Goal: Task Accomplishment & Management: Manage account settings

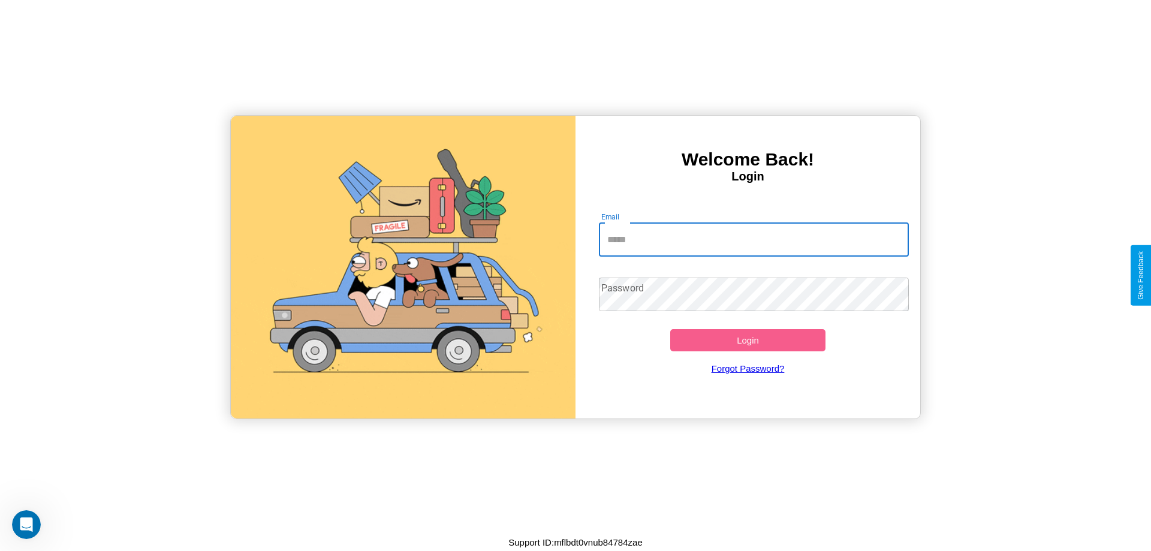
click at [754, 239] on input "Email" at bounding box center [754, 240] width 311 height 34
type input "**********"
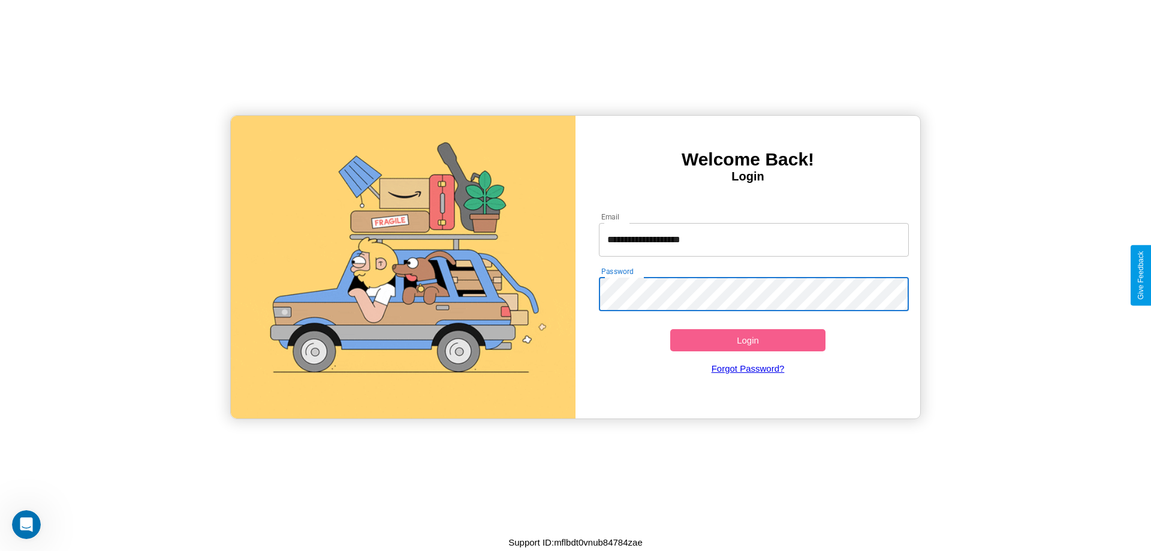
click at [748, 340] on button "Login" at bounding box center [747, 340] width 155 height 22
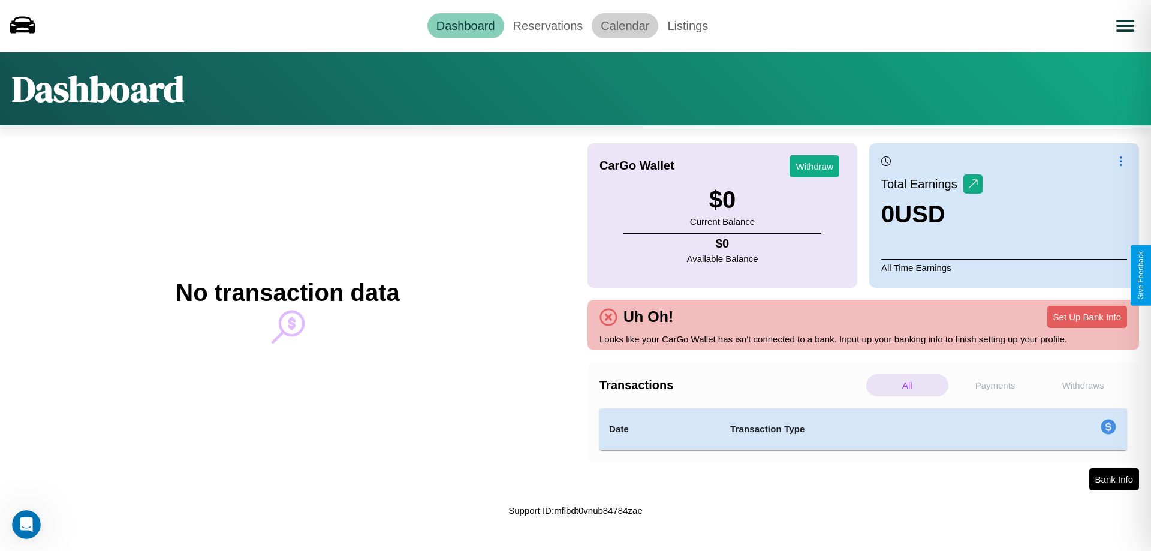
click at [625, 25] on link "Calendar" at bounding box center [625, 25] width 67 height 25
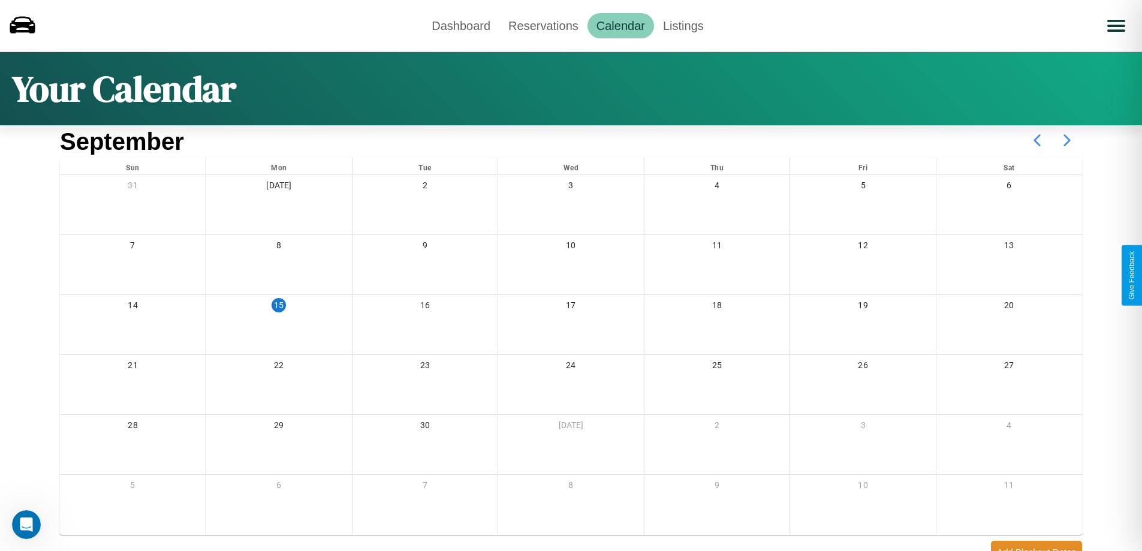
click at [1067, 140] on icon at bounding box center [1067, 140] width 30 height 30
click at [543, 25] on link "Reservations" at bounding box center [543, 25] width 88 height 25
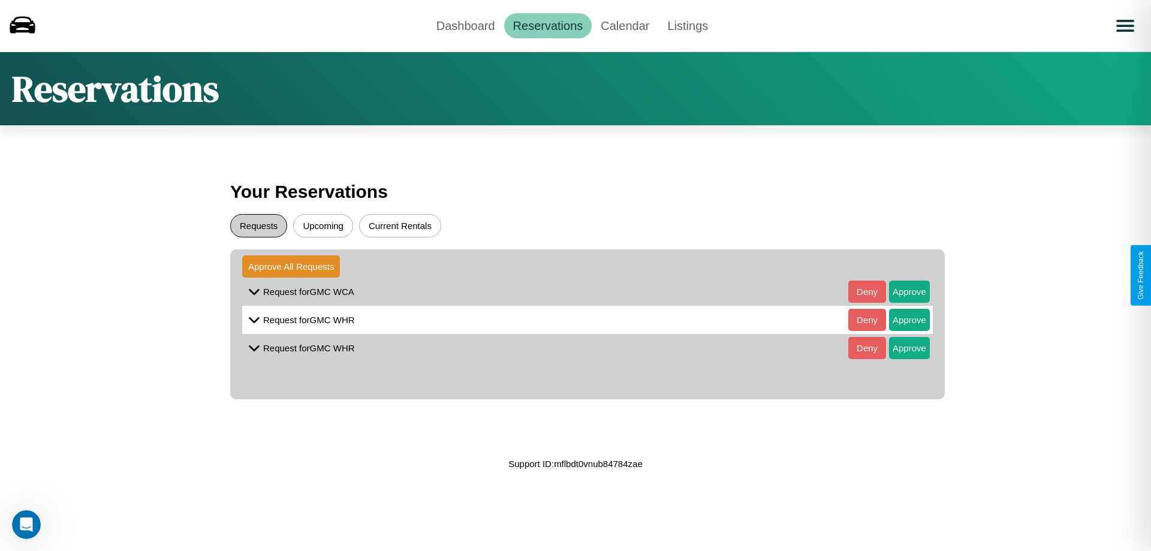
click at [258, 225] on button "Requests" at bounding box center [258, 225] width 57 height 23
click at [901, 291] on button "Approve" at bounding box center [909, 292] width 41 height 22
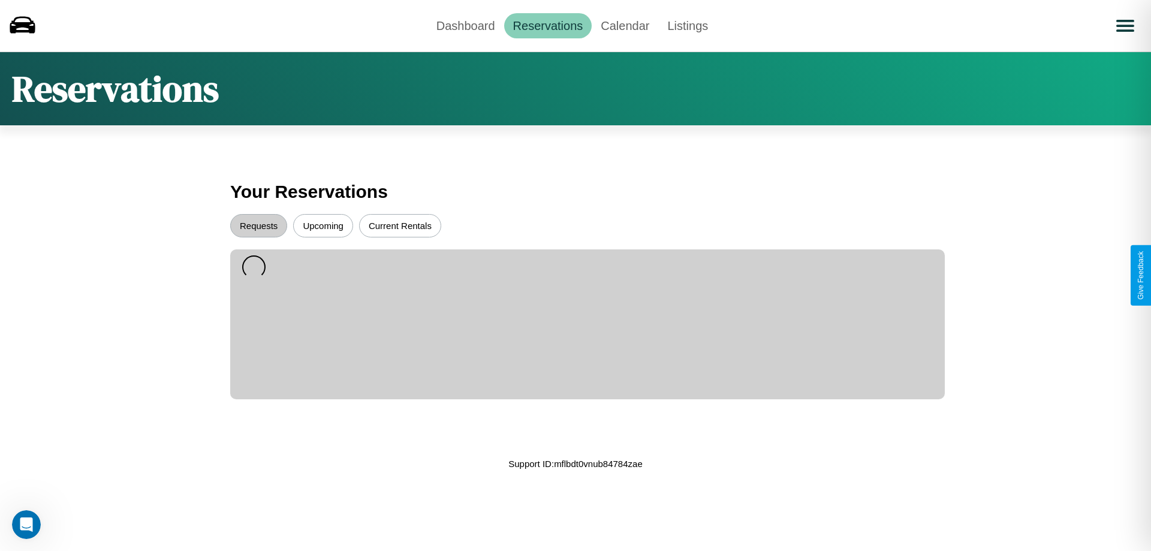
click at [323, 225] on button "Upcoming" at bounding box center [323, 225] width 60 height 23
